Goal: Task Accomplishment & Management: Use online tool/utility

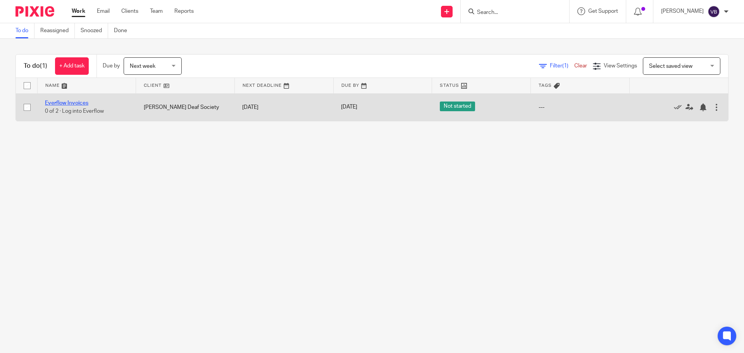
click at [70, 101] on link "Everflow Invoices" at bounding box center [66, 102] width 43 height 5
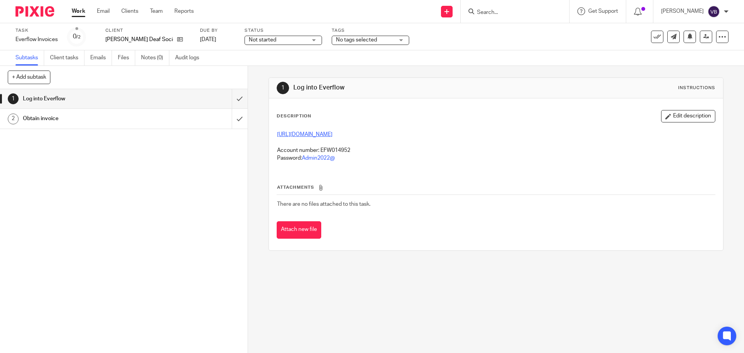
click at [313, 132] on link "https://portal.everflowutilities.com/" at bounding box center [304, 134] width 55 height 5
click at [231, 97] on input "submit" at bounding box center [124, 98] width 248 height 19
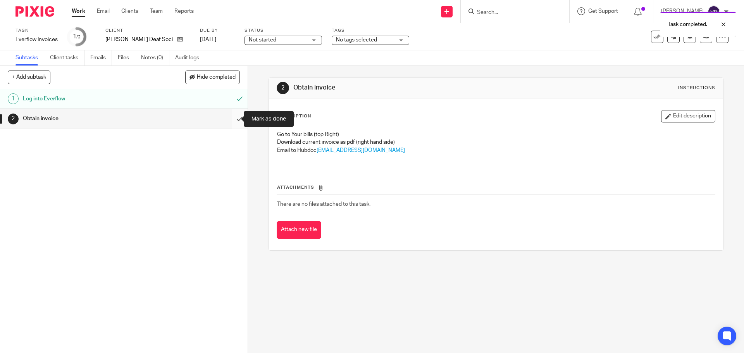
click at [233, 117] on input "submit" at bounding box center [124, 118] width 248 height 19
